Goal: Information Seeking & Learning: Learn about a topic

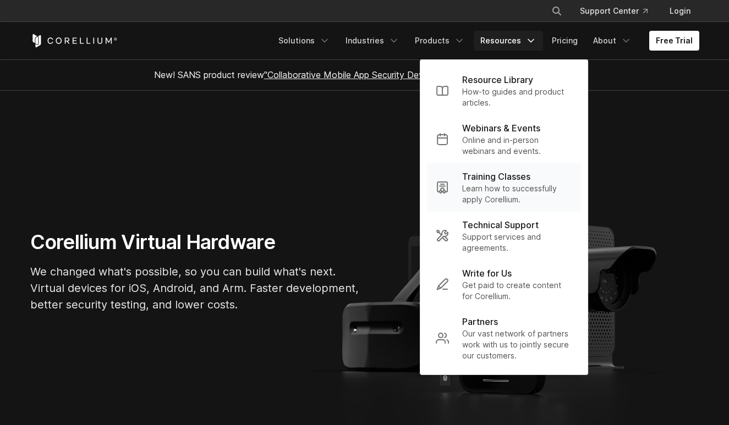
click at [504, 196] on p "Learn how to successfully apply Corellium." at bounding box center [517, 194] width 110 height 22
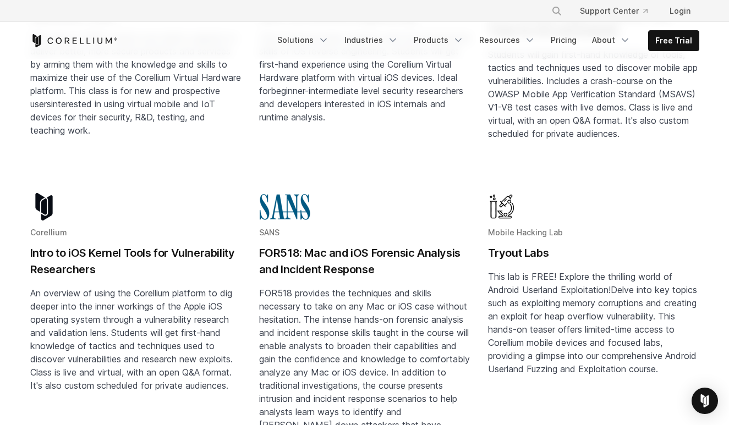
scroll to position [328, 0]
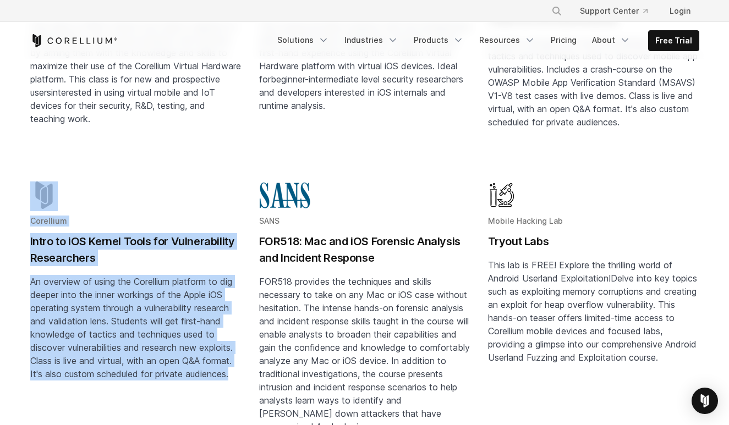
click at [67, 242] on h2 "Intro to iOS Kernel Tools for Vulnerability Researchers" at bounding box center [135, 249] width 211 height 33
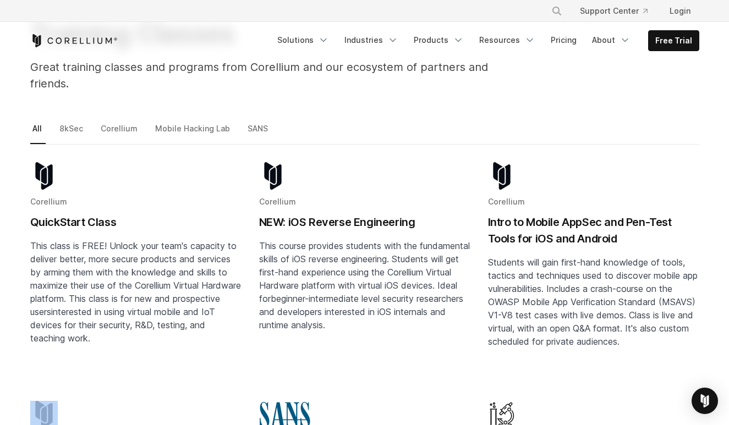
scroll to position [108, 0]
click at [394, 214] on h2 "NEW: iOS Reverse Engineering" at bounding box center [364, 222] width 211 height 16
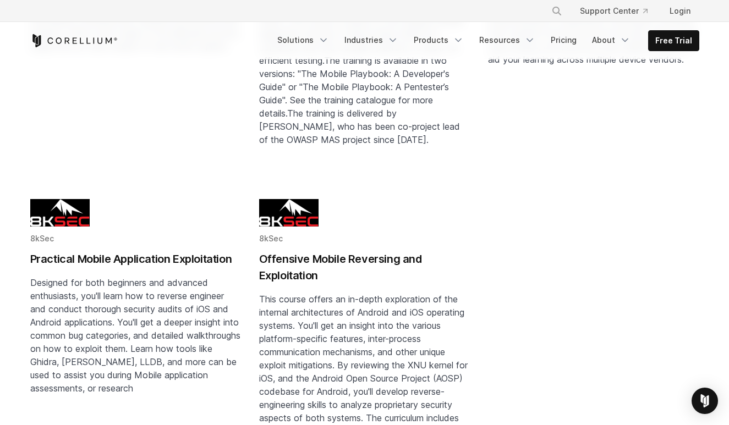
scroll to position [1254, 0]
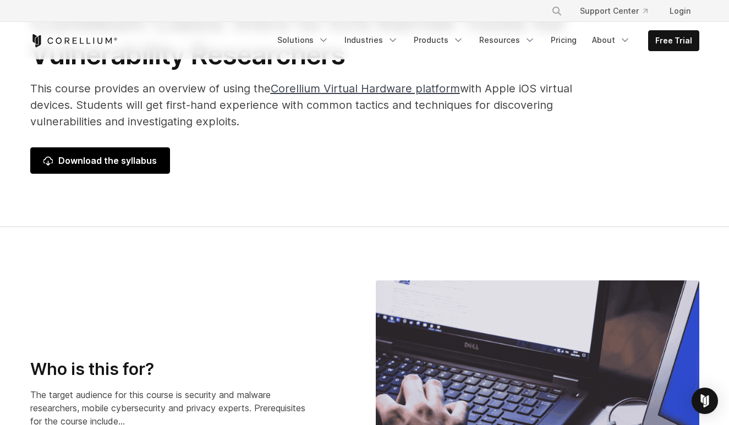
scroll to position [102, 0]
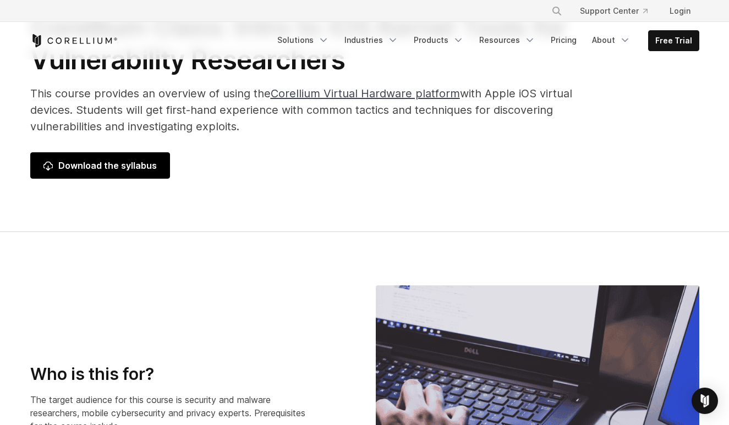
click at [74, 172] on span "Download the syllabus" at bounding box center [99, 165] width 113 height 13
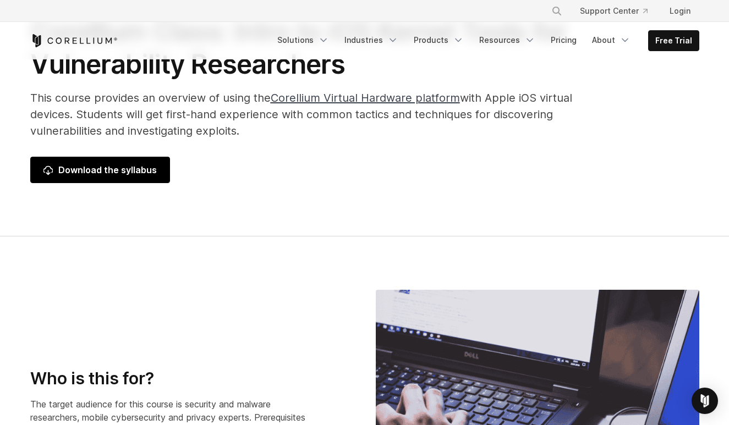
scroll to position [99, 0]
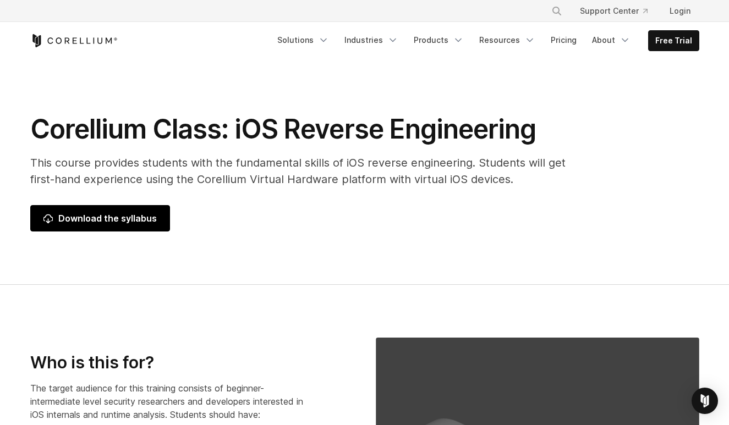
click at [81, 220] on span "Download the syllabus" at bounding box center [99, 218] width 113 height 13
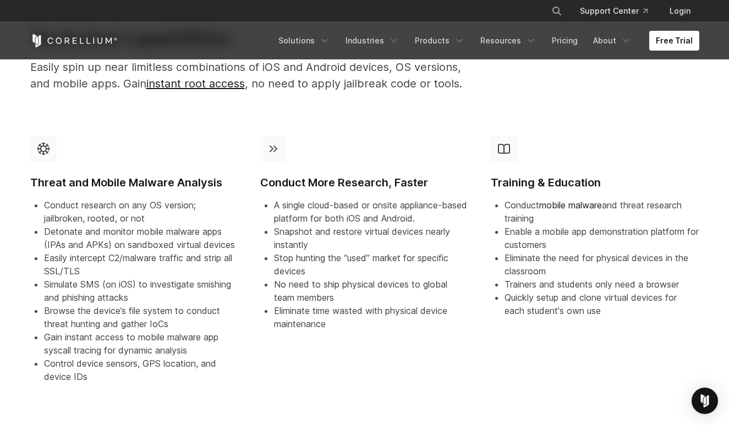
scroll to position [1002, 0]
